Goal: Task Accomplishment & Management: Complete application form

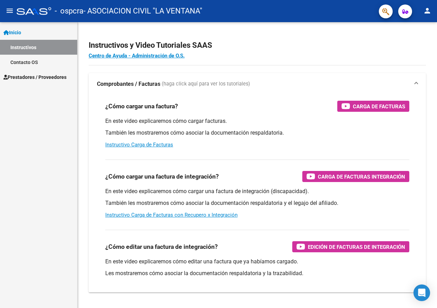
click at [33, 75] on span "Prestadores / Proveedores" at bounding box center [34, 77] width 63 height 8
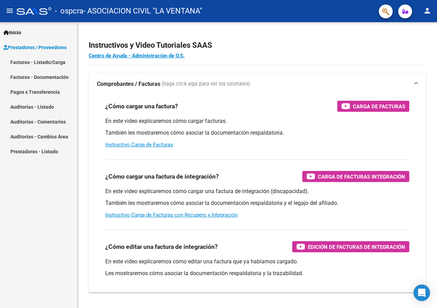
click at [40, 63] on link "Facturas - Listado/Carga" at bounding box center [38, 62] width 77 height 15
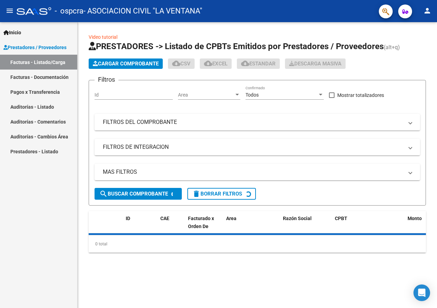
click at [123, 64] on span "Cargar Comprobante" at bounding box center [126, 64] width 66 height 6
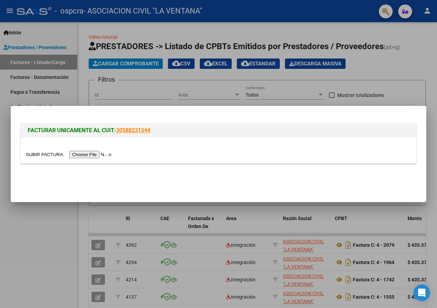
click at [94, 154] on input "file" at bounding box center [70, 154] width 88 height 7
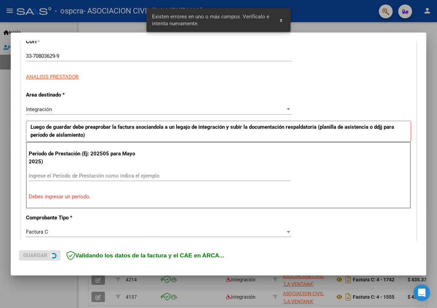
scroll to position [128, 0]
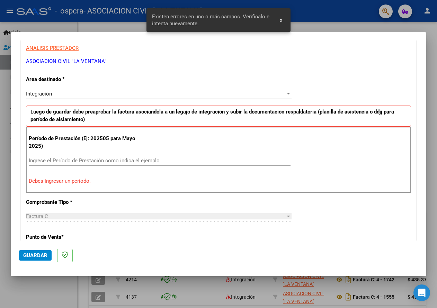
click at [65, 158] on input "Ingrese el Período de Prestación como indica el ejemplo" at bounding box center [160, 160] width 262 height 6
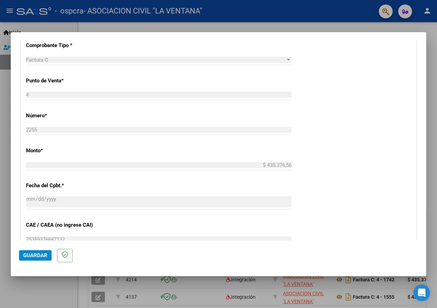
scroll to position [405, 0]
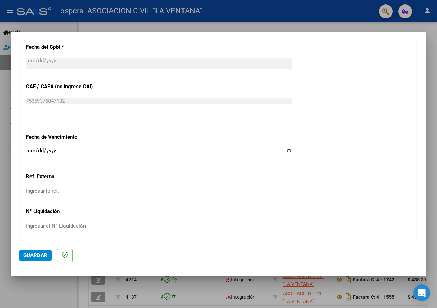
type input "202508"
click at [284, 151] on input "Ingresar la fecha" at bounding box center [158, 153] width 265 height 11
type input "[DATE]"
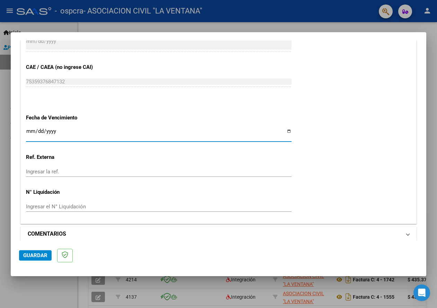
scroll to position [430, 0]
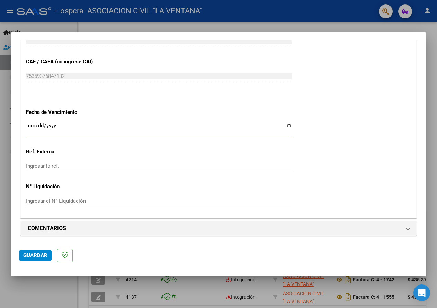
click at [30, 255] on span "Guardar" at bounding box center [35, 255] width 24 height 6
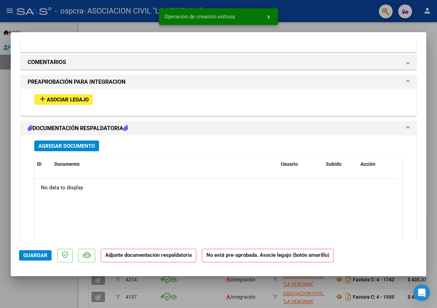
scroll to position [588, 0]
click at [72, 101] on span "Asociar Legajo" at bounding box center [68, 99] width 42 height 6
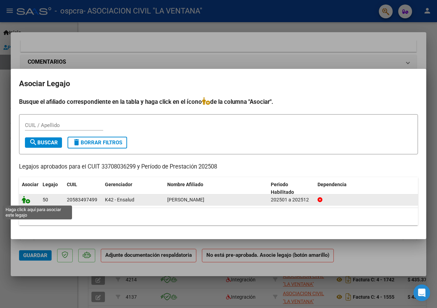
click at [25, 201] on icon at bounding box center [26, 200] width 8 height 8
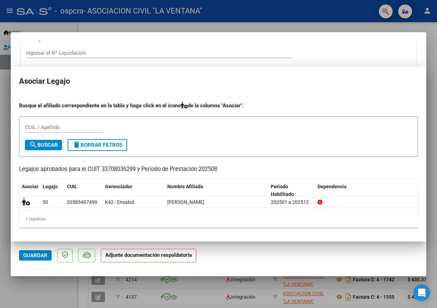
scroll to position [606, 0]
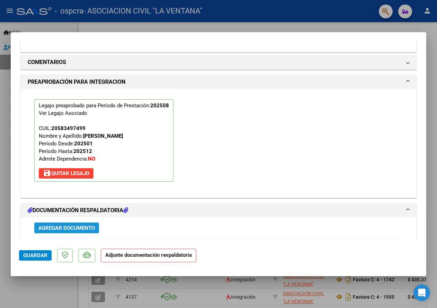
click at [81, 227] on span "Agregar Documento" at bounding box center [66, 228] width 56 height 6
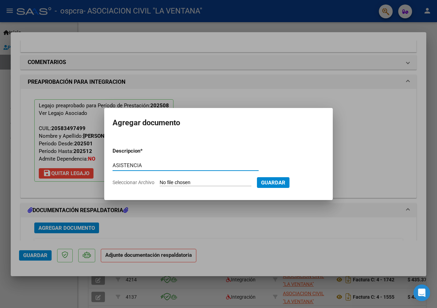
type input "ASISTENCIA"
click at [172, 183] on input "Seleccionar Archivo" at bounding box center [205, 183] width 92 height 7
type input "C:\fakepath\GALEANO AGOSTO.pdf"
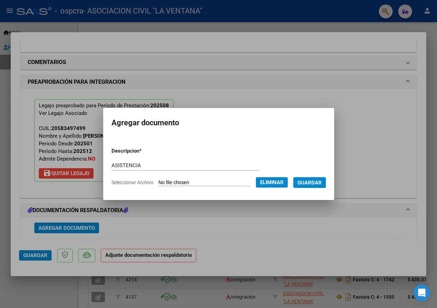
click at [320, 182] on span "Guardar" at bounding box center [309, 183] width 24 height 6
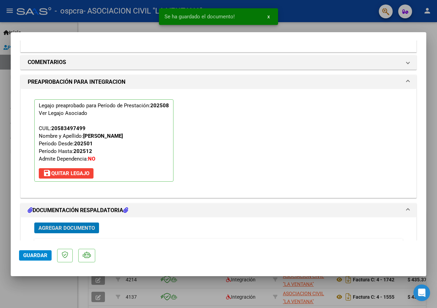
click at [30, 255] on span "Guardar" at bounding box center [35, 255] width 24 height 6
click at [383, 11] on div at bounding box center [218, 154] width 437 height 308
type input "$ 0,00"
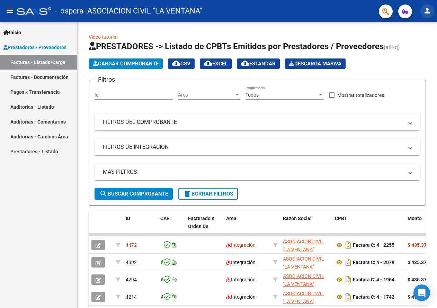
click at [420, 9] on button "person" at bounding box center [427, 11] width 14 height 14
click at [415, 45] on button "exit_to_app Salir" at bounding box center [413, 45] width 42 height 17
